Goal: Information Seeking & Learning: Learn about a topic

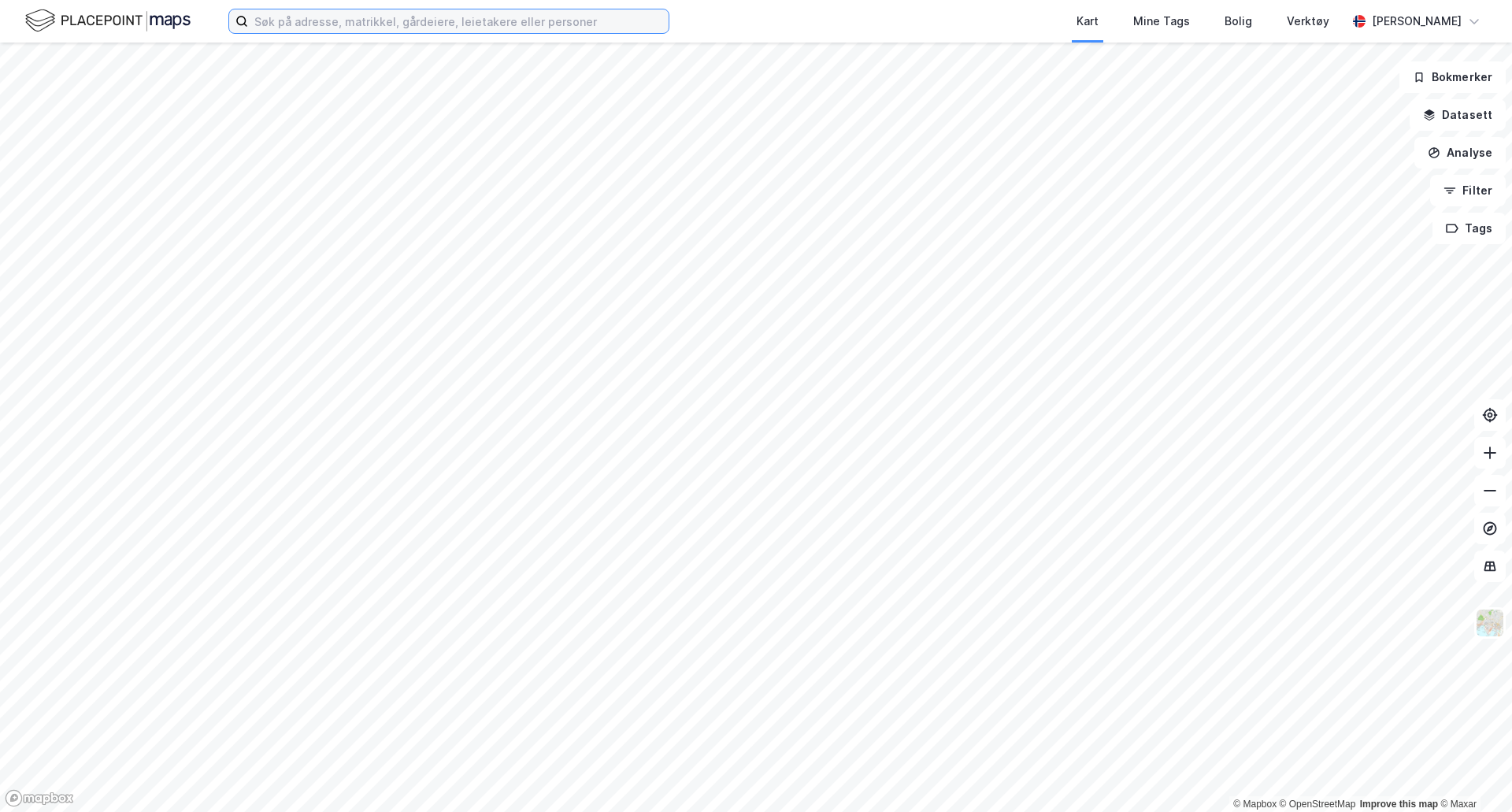
click at [312, 21] on input at bounding box center [458, 22] width 421 height 24
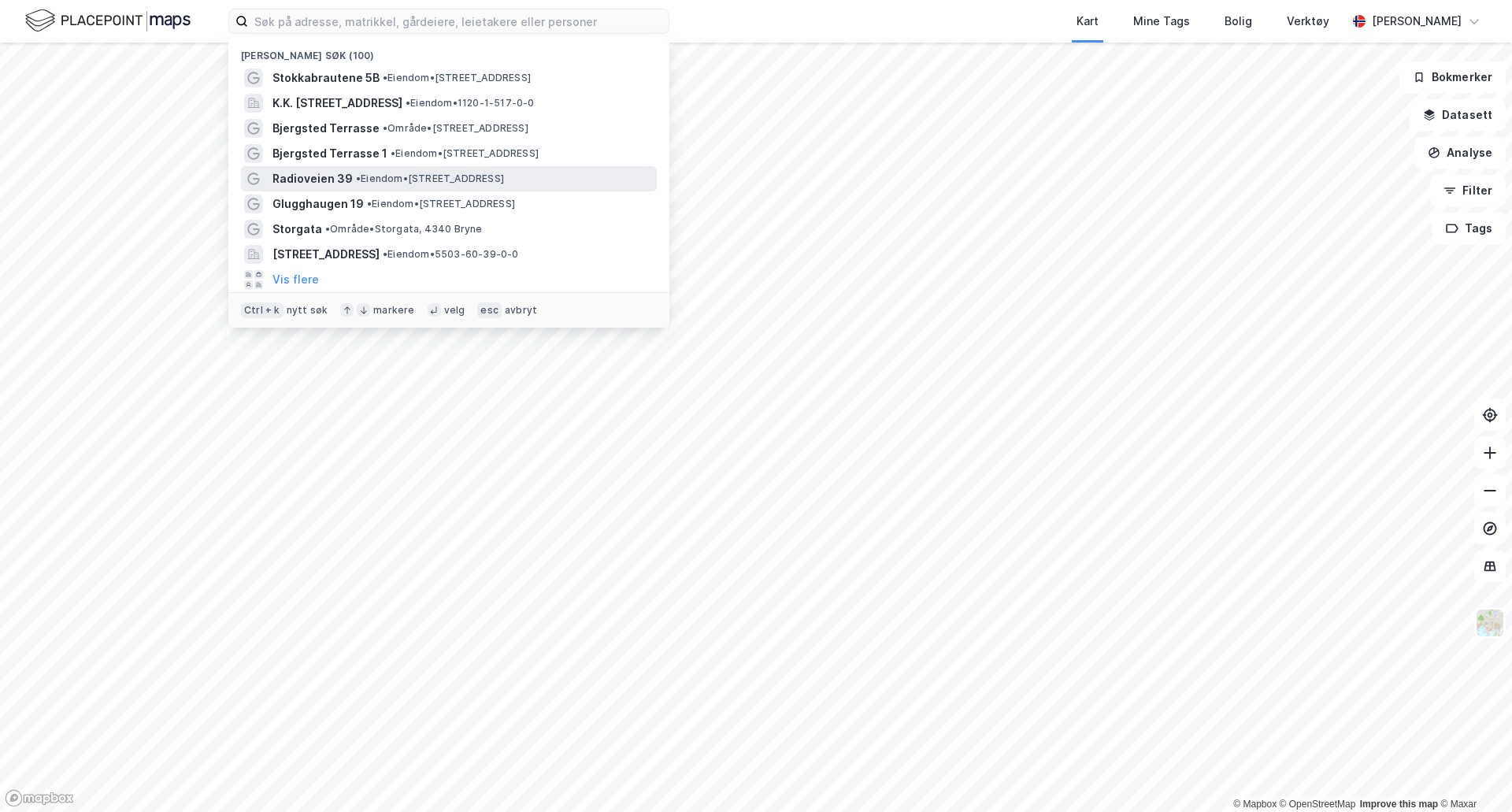
click at [391, 172] on span "• Eiendom • [STREET_ADDRESS]" at bounding box center [430, 178] width 148 height 13
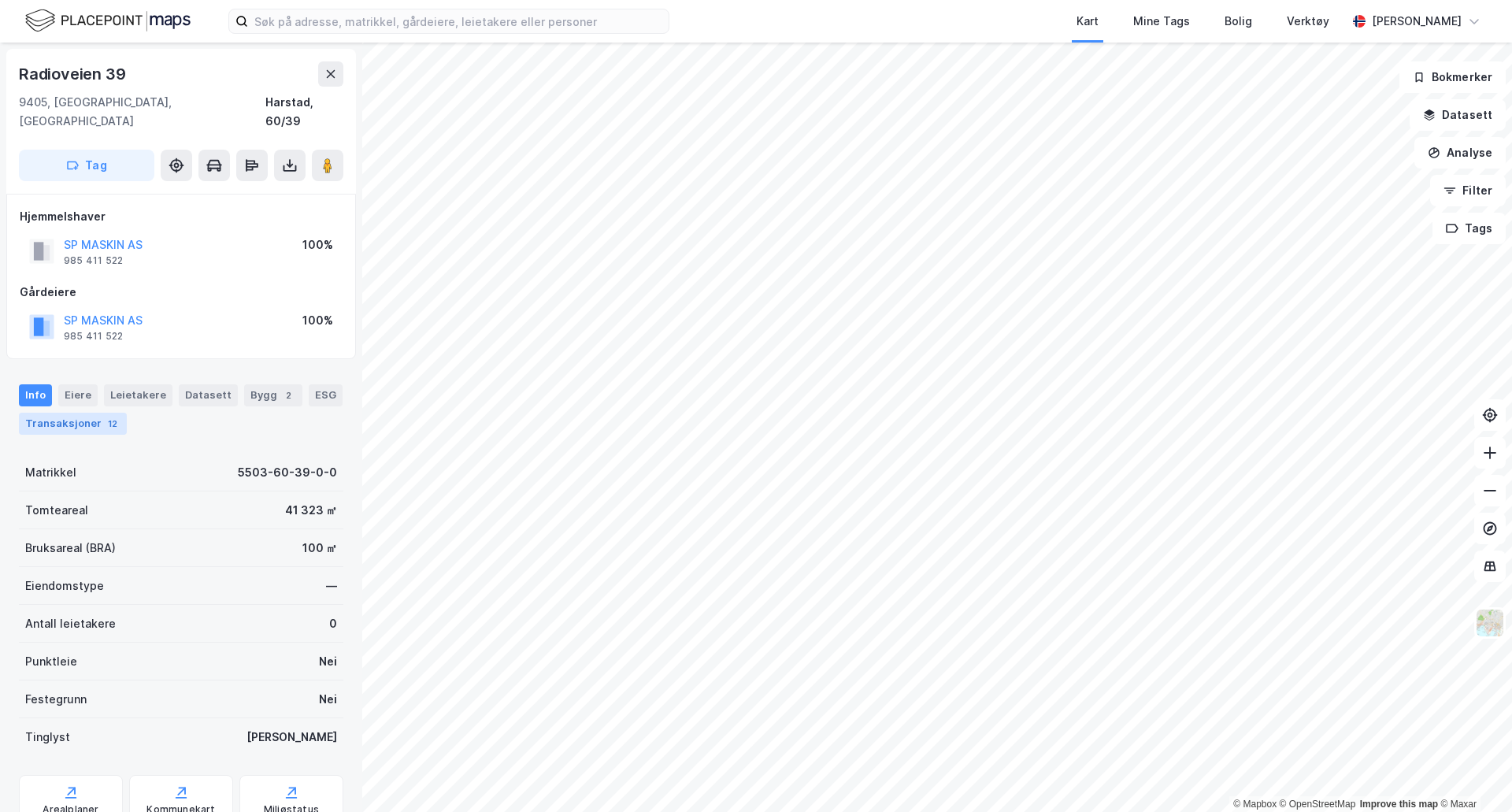
click at [104, 416] on div "12" at bounding box center [112, 424] width 16 height 16
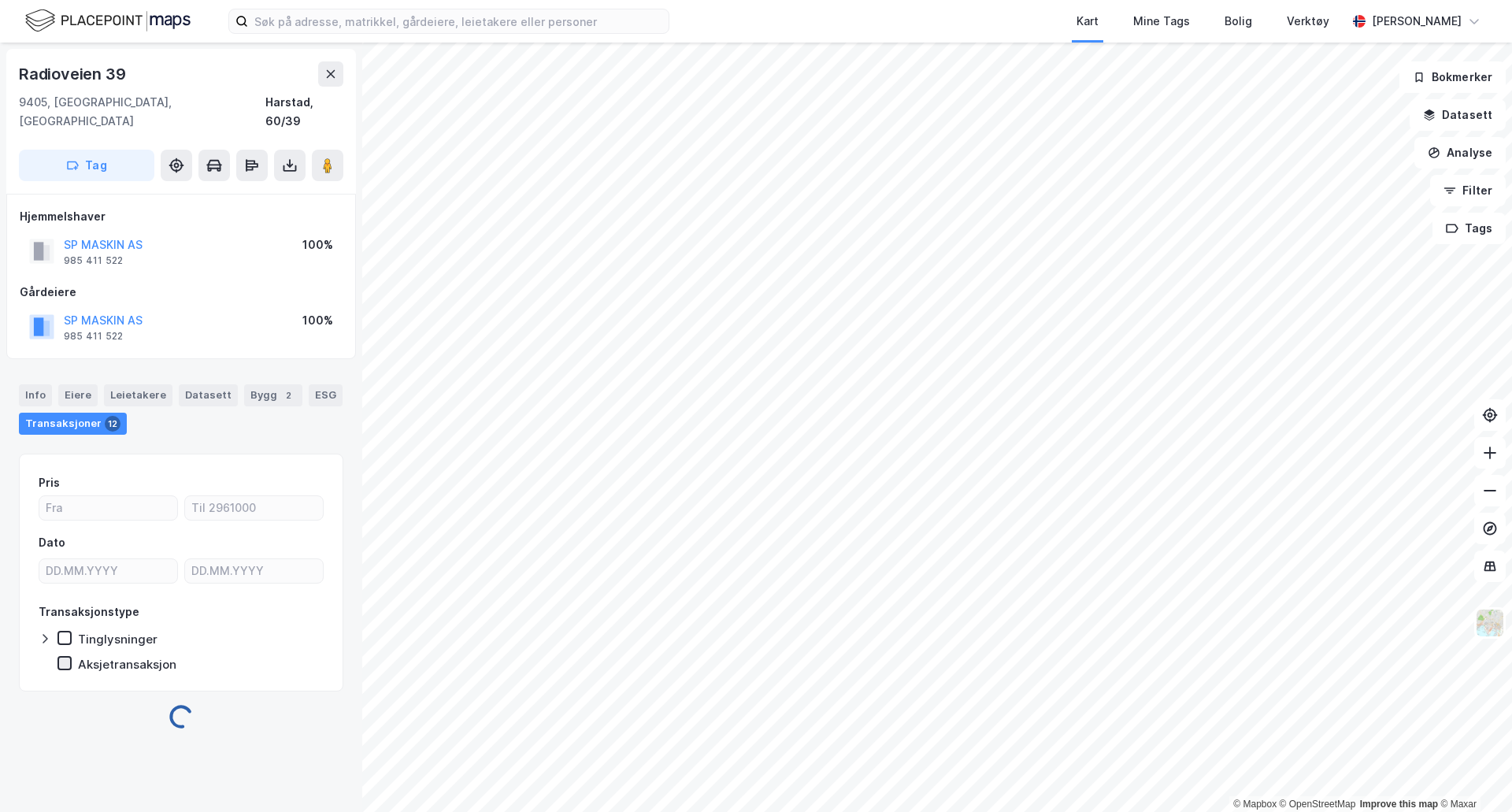
click at [67, 656] on div at bounding box center [65, 663] width 14 height 14
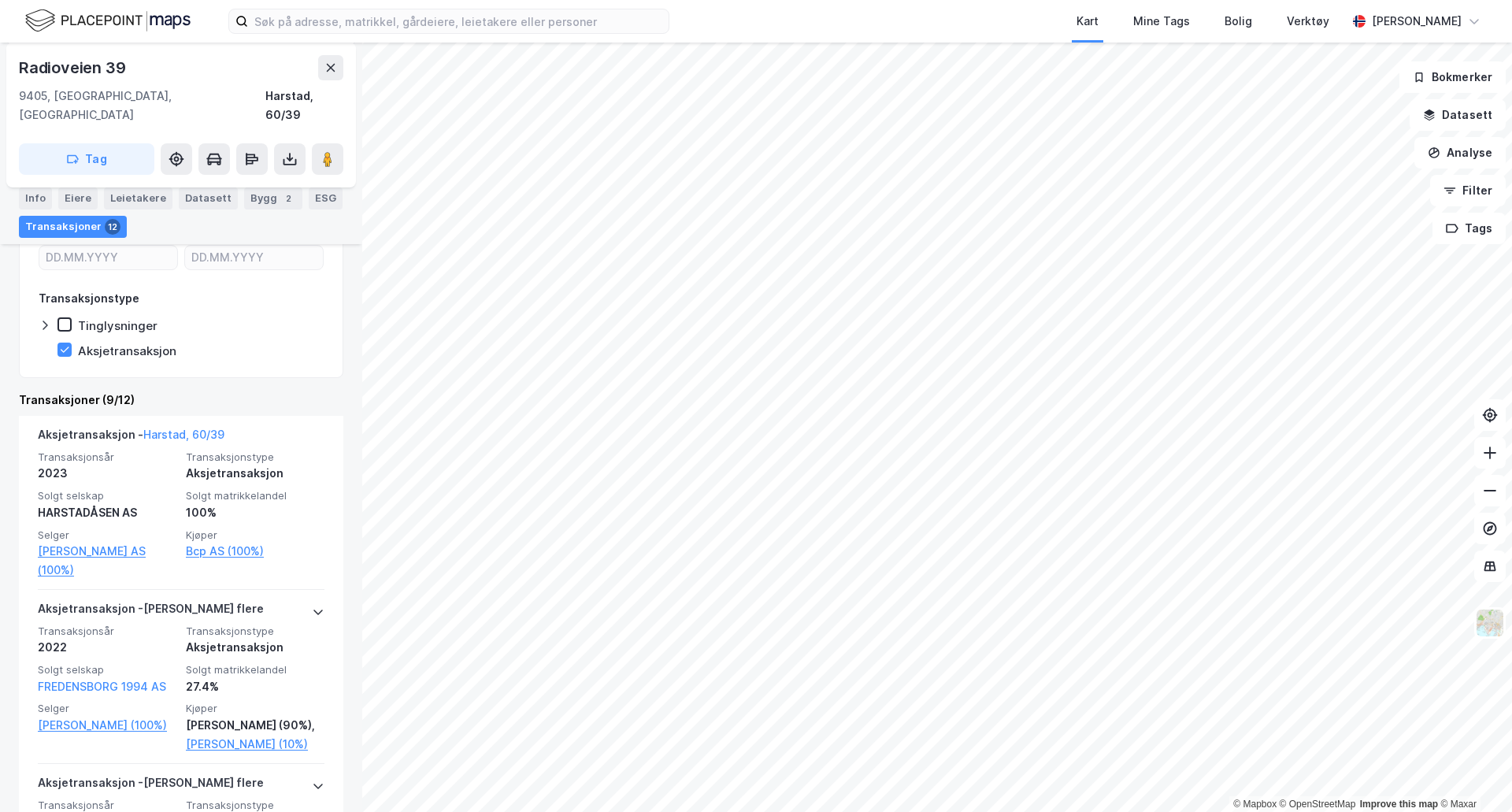
scroll to position [315, 0]
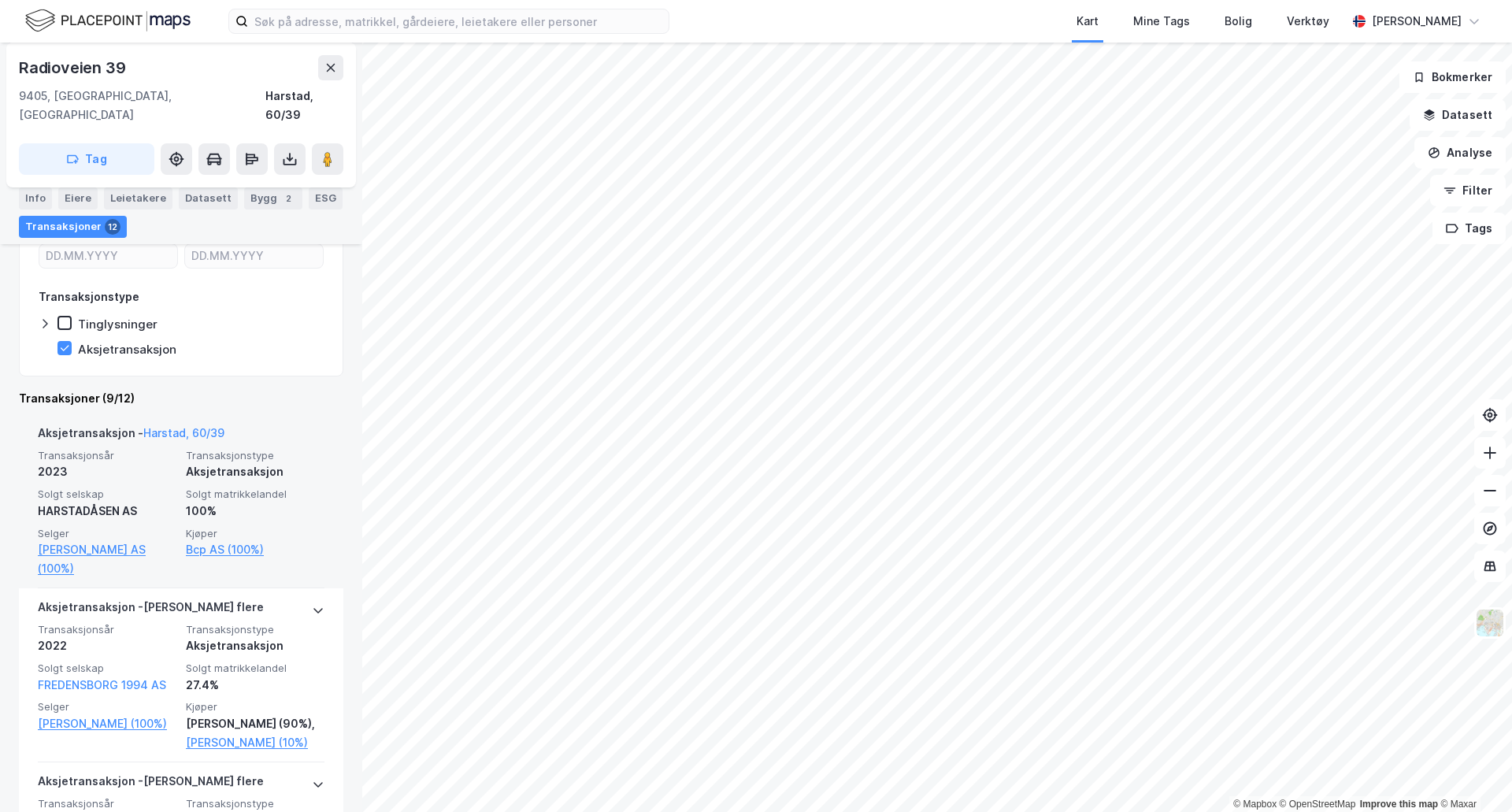
click at [256, 527] on span "Kjøper" at bounding box center [255, 533] width 139 height 14
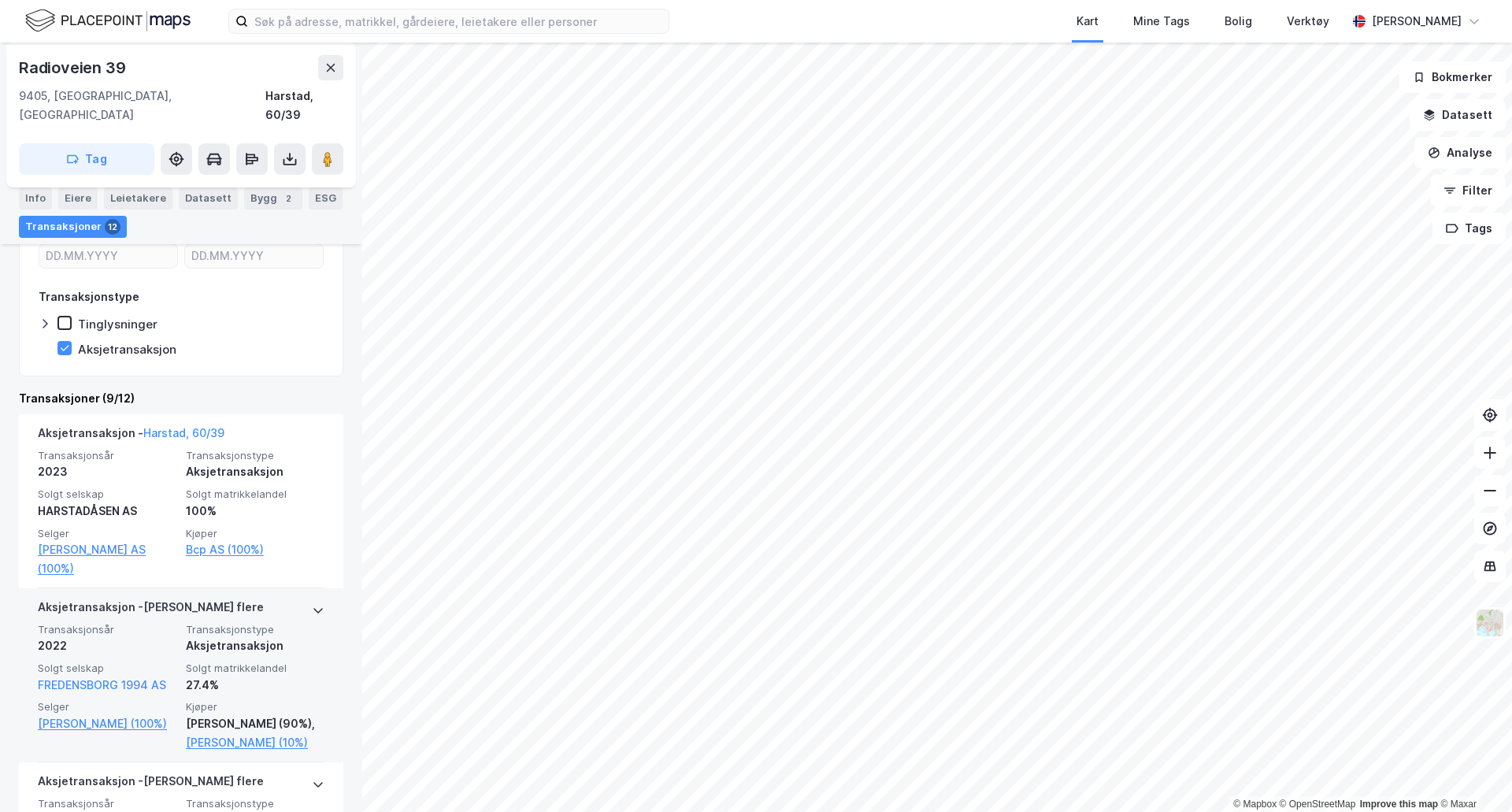
click at [213, 661] on span "Solgt matrikkelandel" at bounding box center [255, 668] width 139 height 14
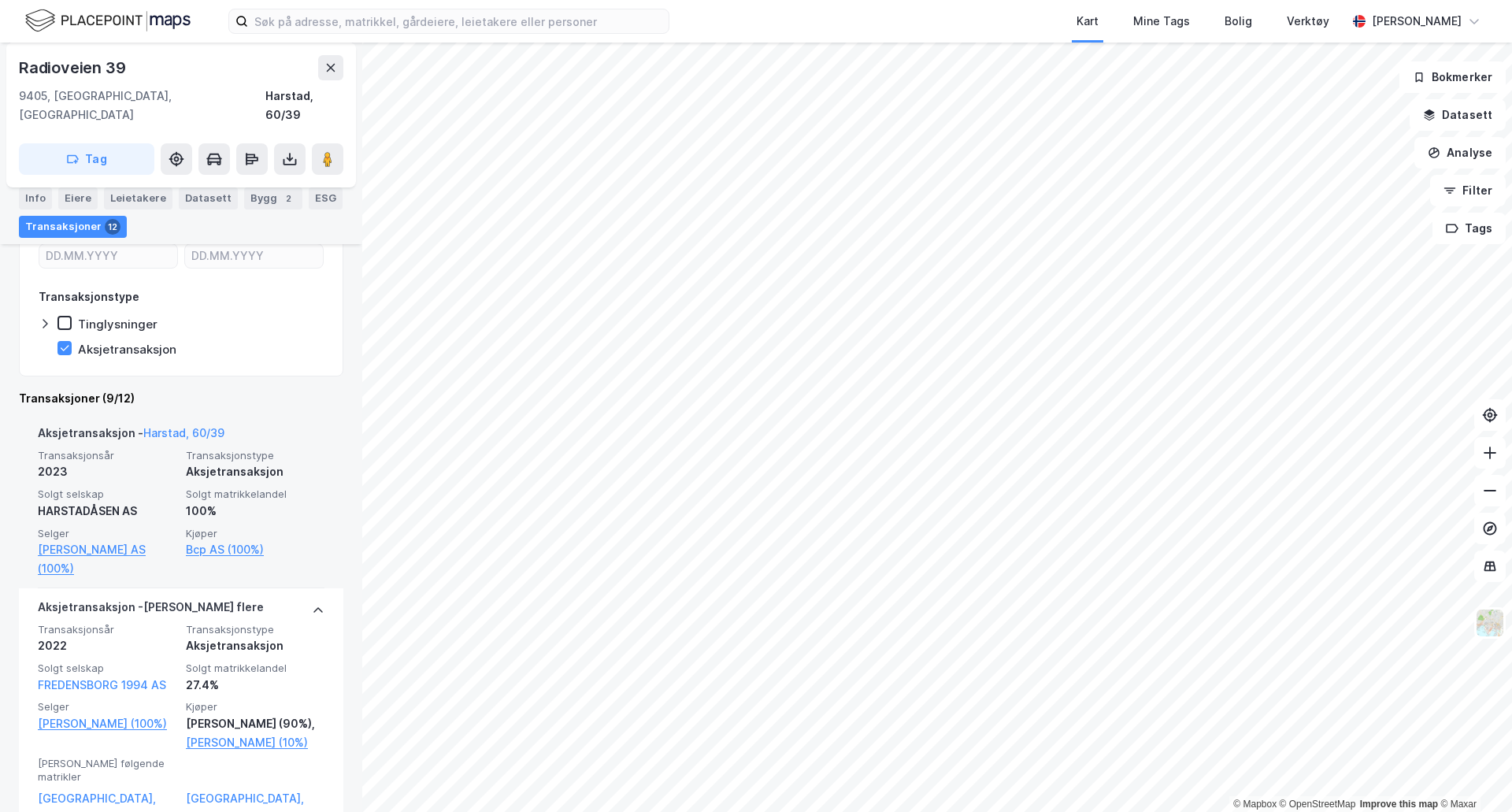
click at [285, 488] on span "Solgt matrikkelandel" at bounding box center [255, 494] width 139 height 14
drag, startPoint x: 269, startPoint y: 449, endPoint x: 87, endPoint y: 457, distance: 182.2
click at [87, 457] on div "Transaksjonsår 2023 Transaksjonstype Aksjetransaksjon Solgt selskap HARSTADÅSEN…" at bounding box center [181, 513] width 287 height 129
click at [145, 555] on link "[PERSON_NAME] AS (100%)" at bounding box center [107, 559] width 139 height 37
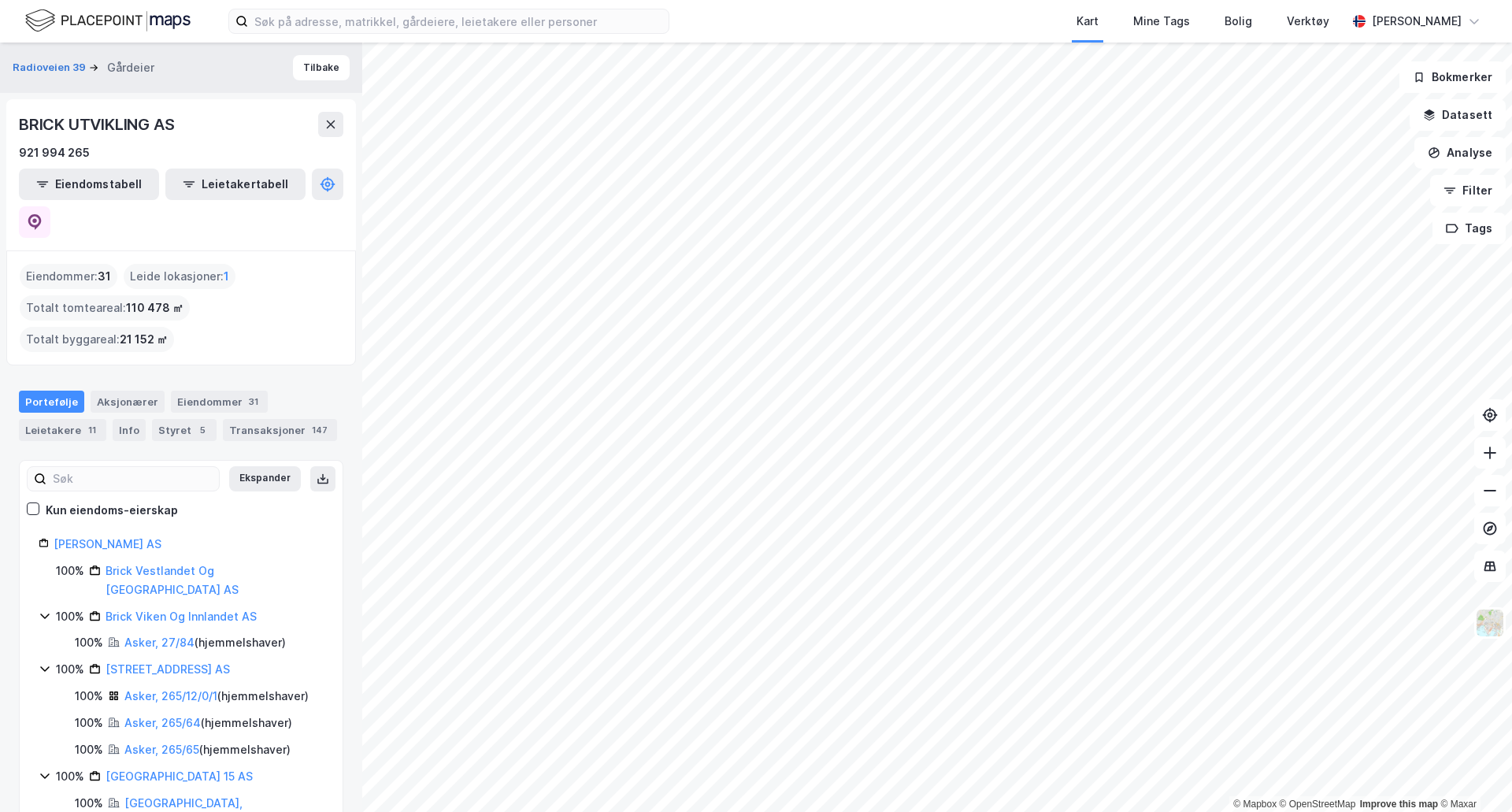
click at [142, 11] on img at bounding box center [108, 21] width 165 height 28
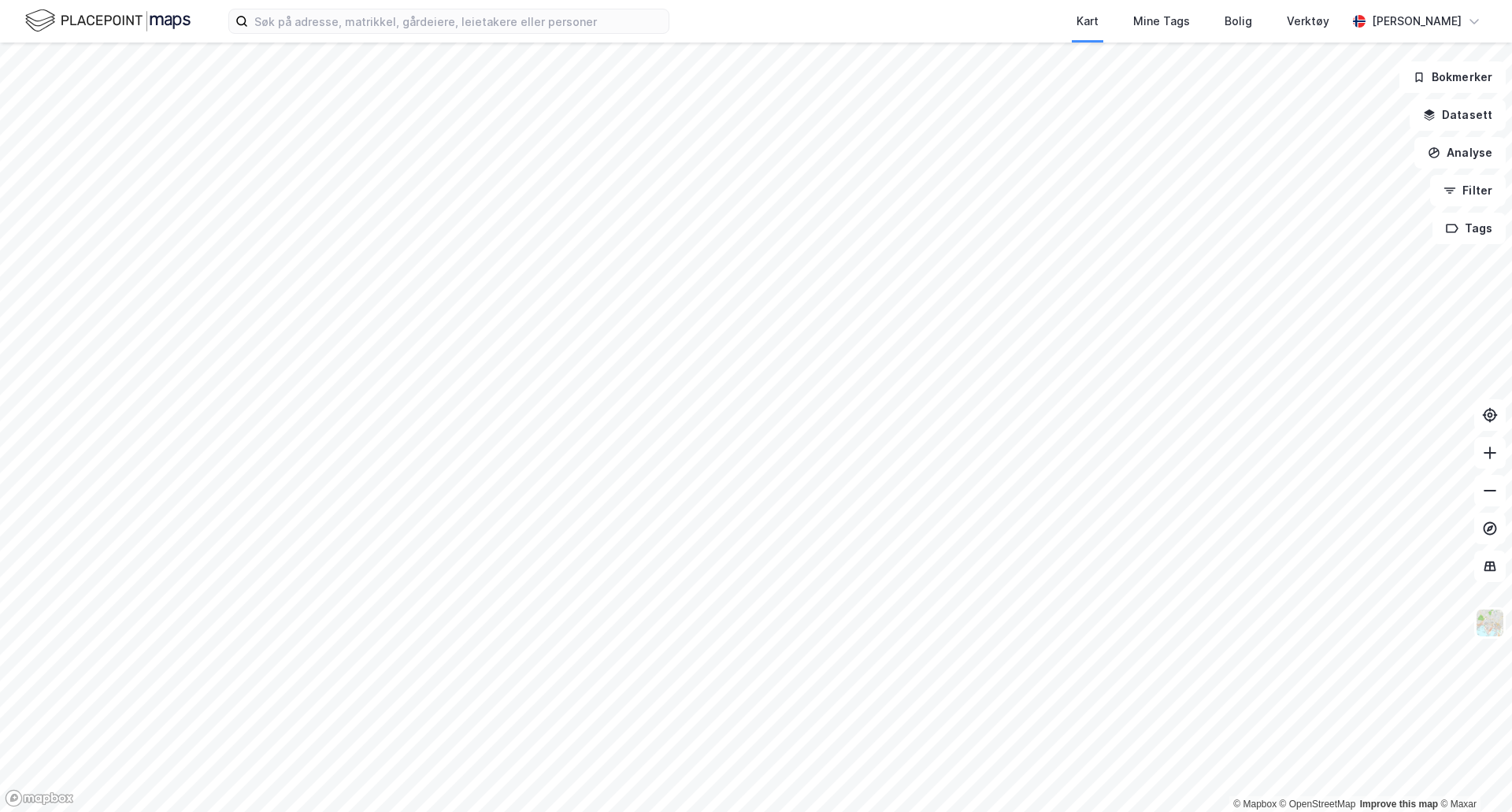
click at [139, 28] on img at bounding box center [108, 21] width 165 height 28
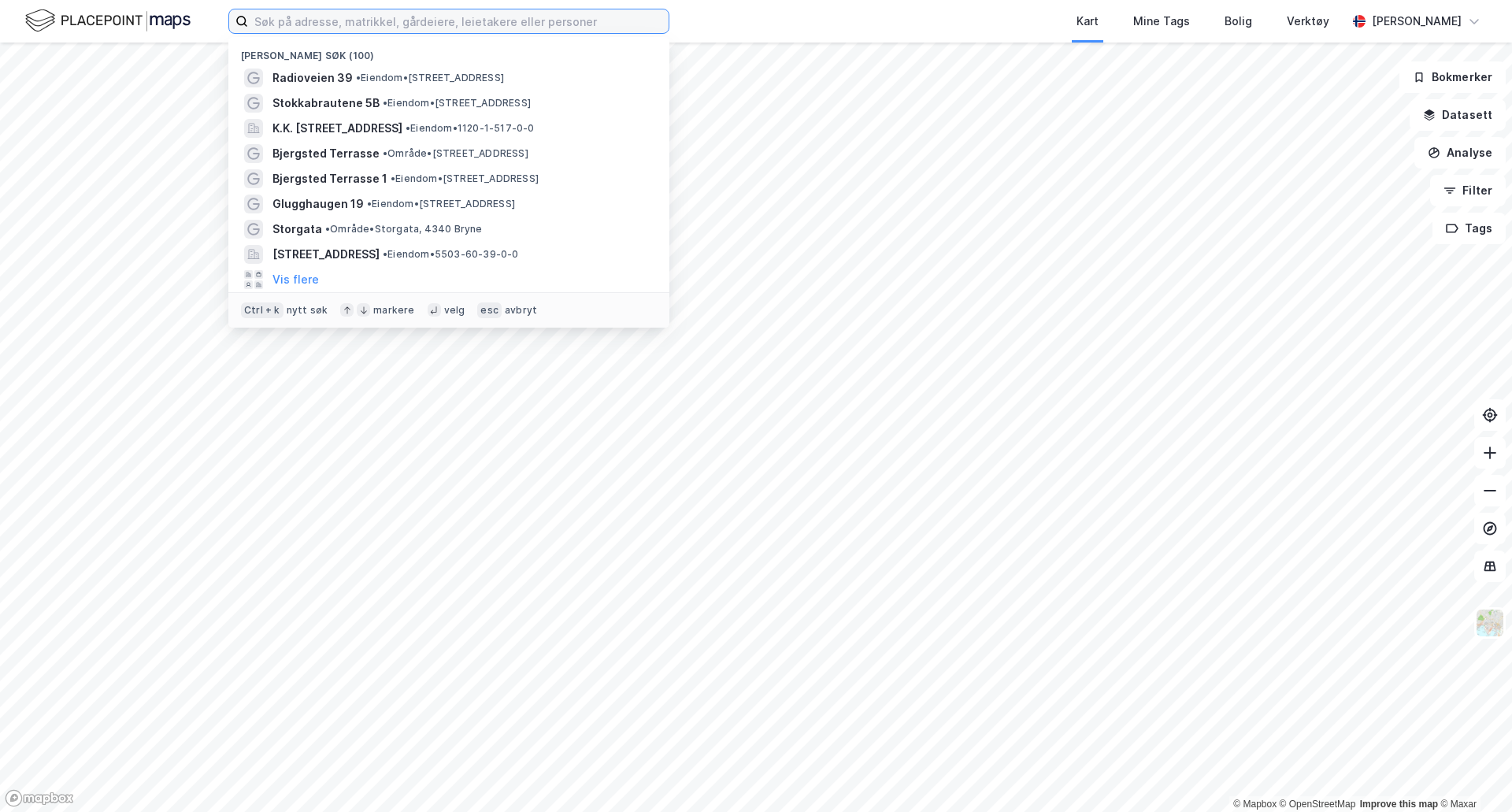
click at [342, 22] on input at bounding box center [458, 22] width 421 height 24
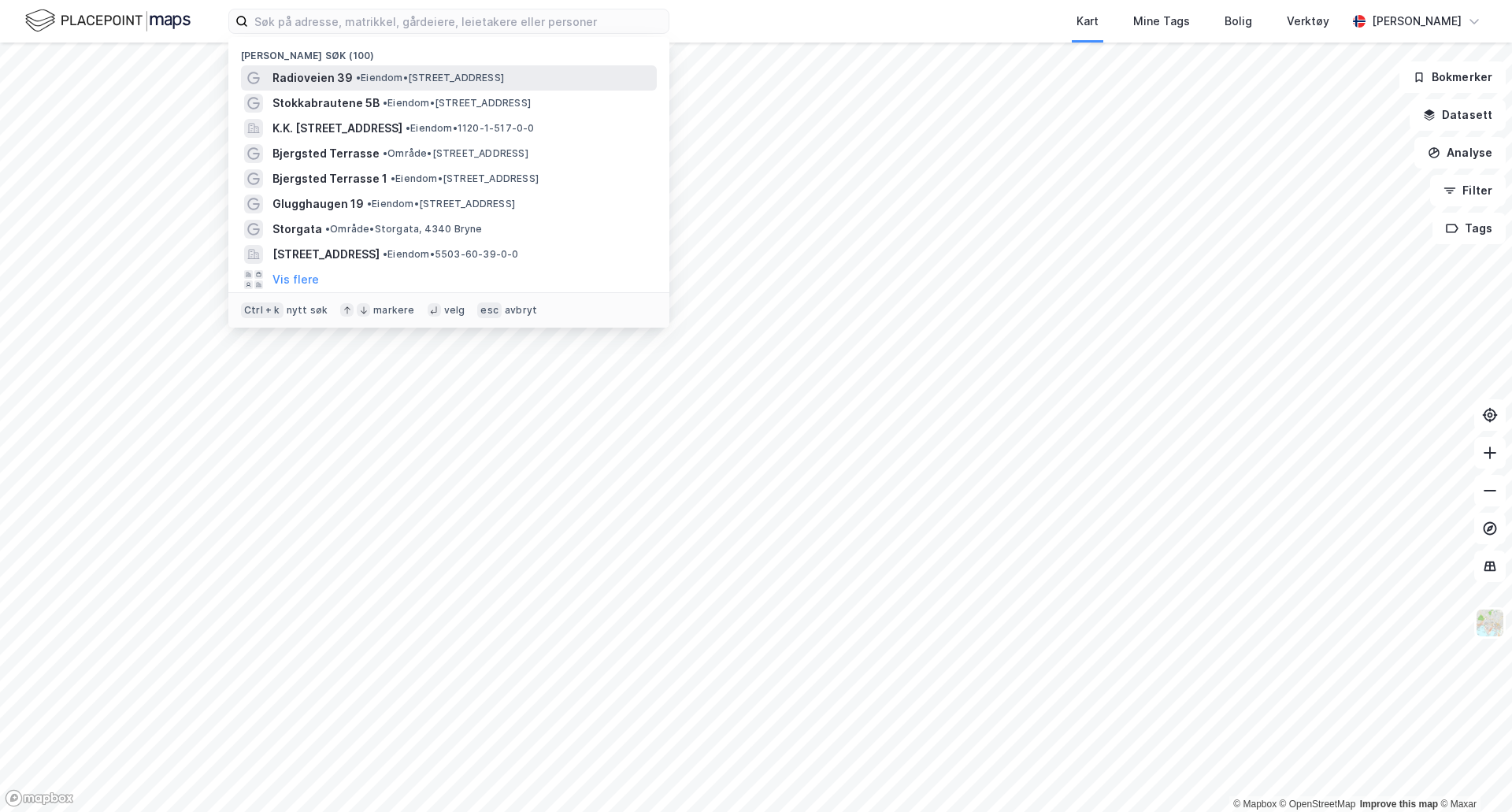
click at [336, 69] on span "Radioveien 39" at bounding box center [312, 78] width 81 height 19
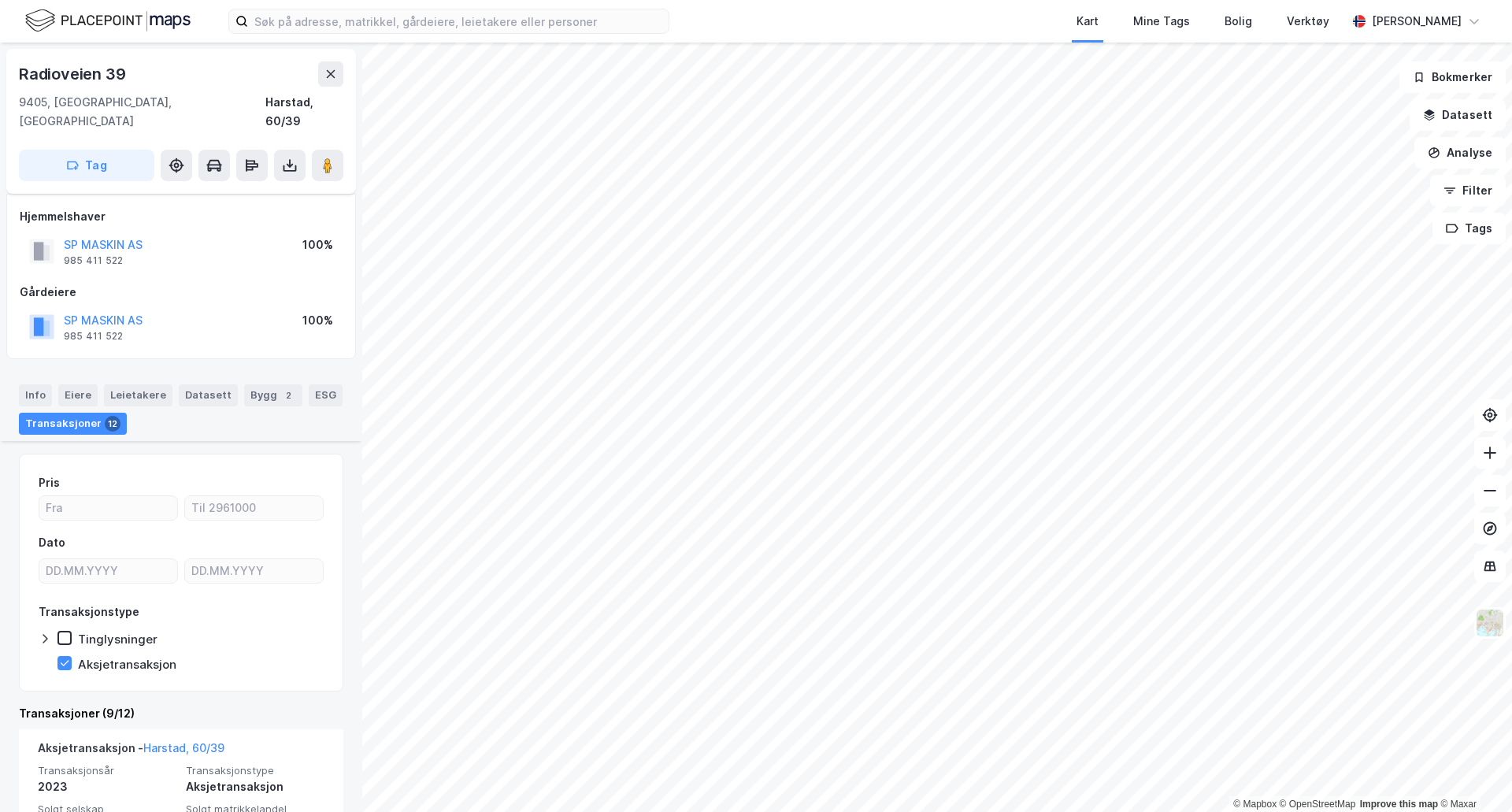
scroll to position [236, 0]
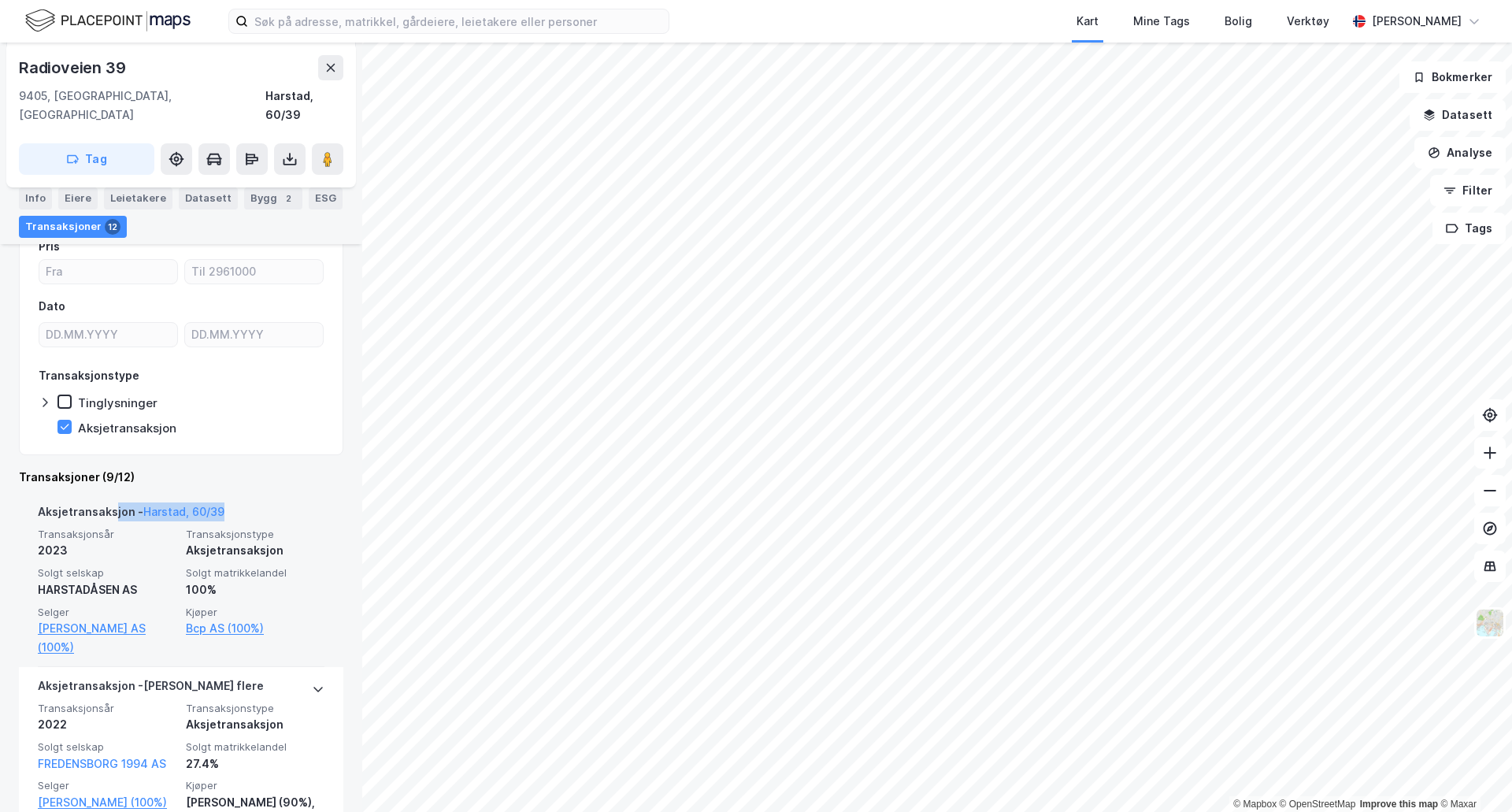
drag, startPoint x: 230, startPoint y: 497, endPoint x: 115, endPoint y: 496, distance: 115.0
click at [115, 502] on div "Aksjetransaksjon - [GEOGRAPHIC_DATA], 60/39" at bounding box center [181, 515] width 287 height 25
click at [290, 502] on div "Aksjetransaksjon - [GEOGRAPHIC_DATA], 60/39" at bounding box center [181, 515] width 287 height 25
